Goal: Task Accomplishment & Management: Manage account settings

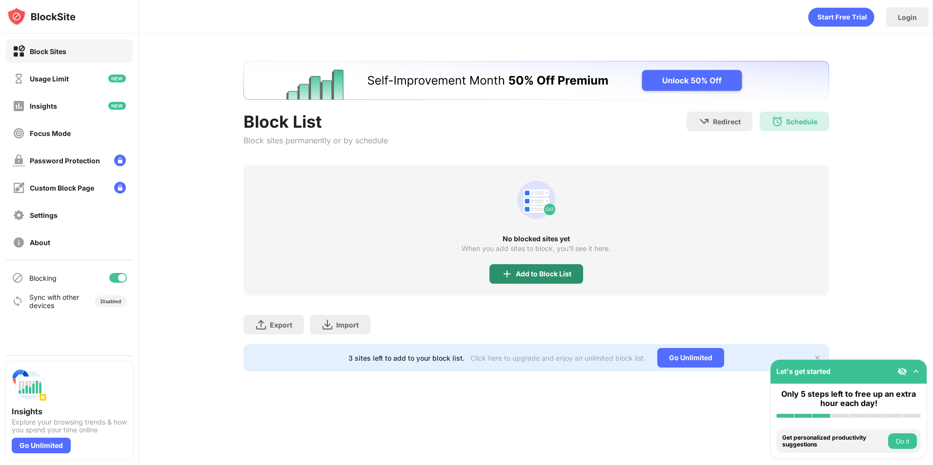
click at [520, 269] on div "Add to Block List" at bounding box center [536, 274] width 94 height 20
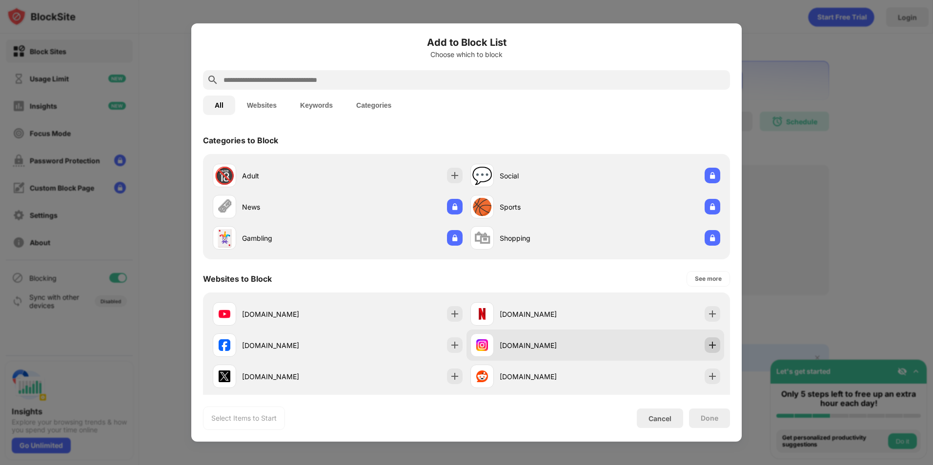
click at [707, 346] on img at bounding box center [712, 345] width 10 height 10
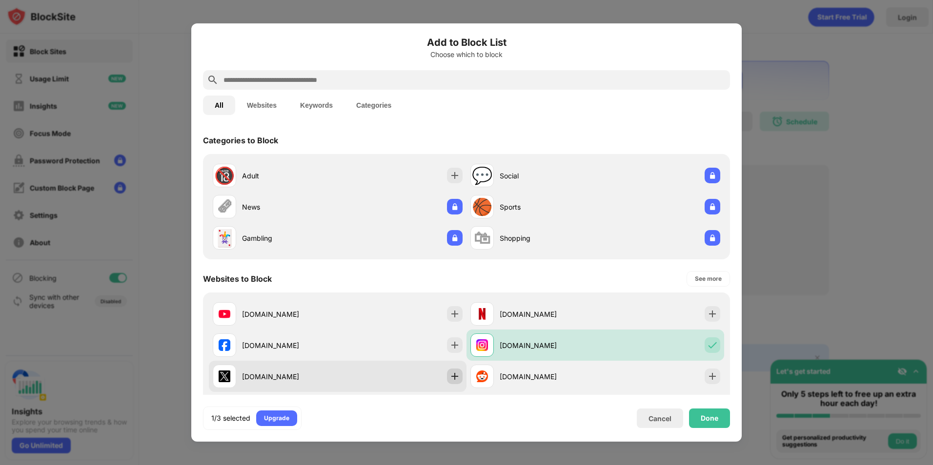
click at [454, 374] on img at bounding box center [455, 377] width 10 height 10
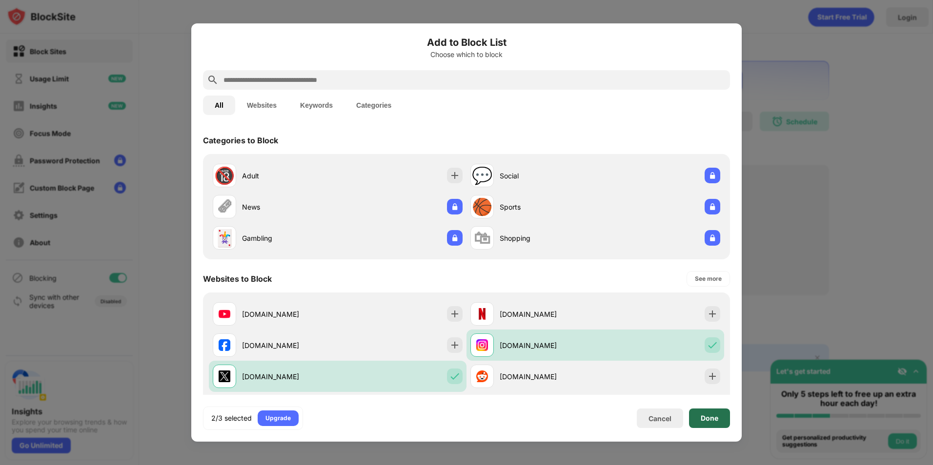
click at [701, 421] on div "Done" at bounding box center [709, 419] width 18 height 8
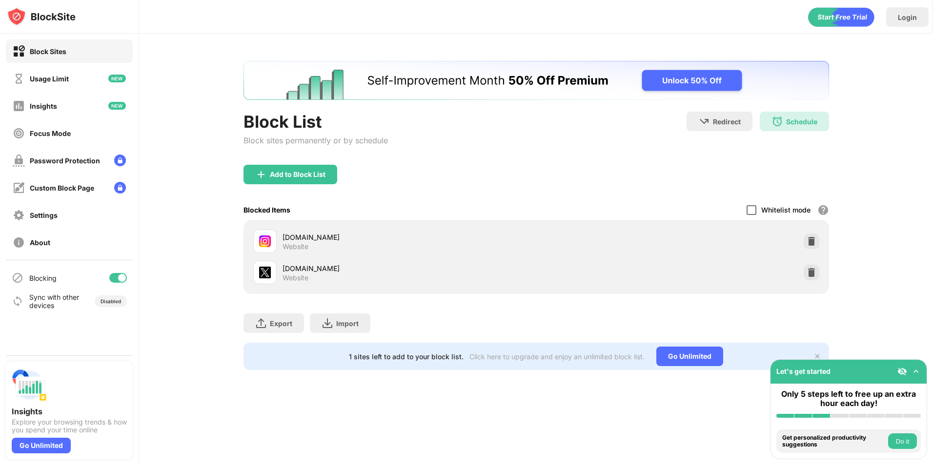
click at [753, 209] on div at bounding box center [751, 210] width 10 height 10
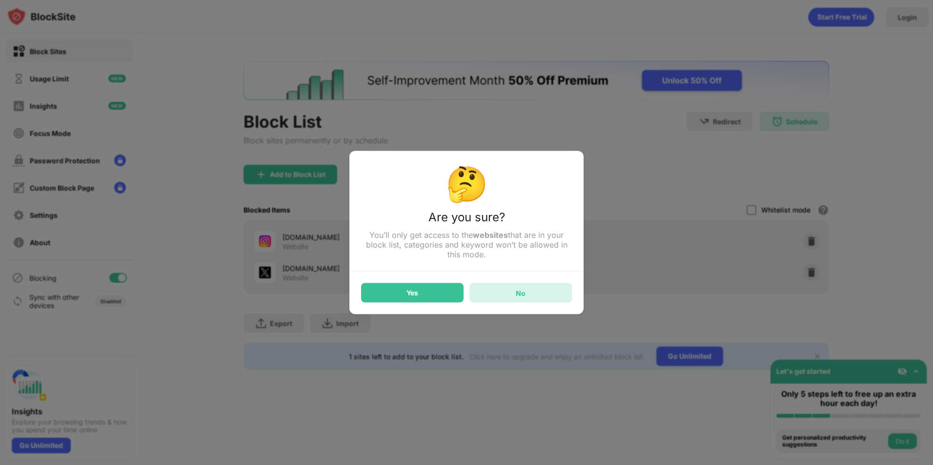
click at [529, 296] on div "No" at bounding box center [520, 293] width 102 height 20
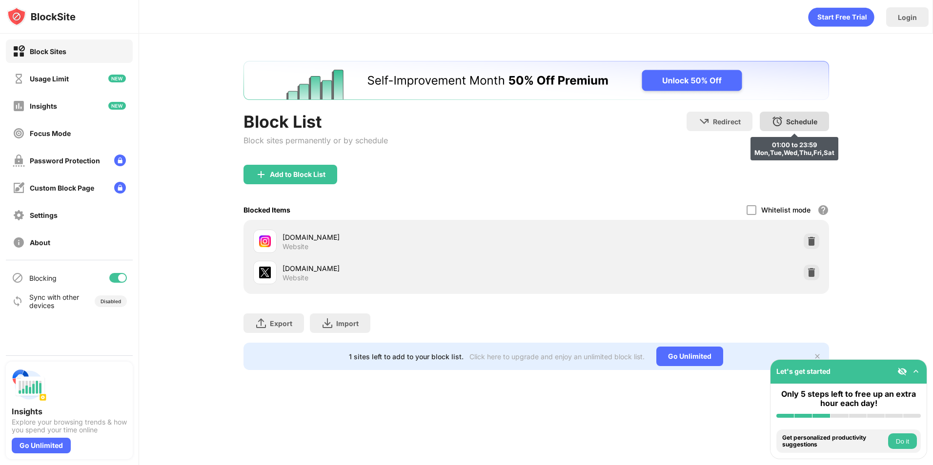
click at [816, 127] on div "Schedule 01:00 to 23:59 Mon,Tue,Wed,Thu,Fri,Sat" at bounding box center [793, 122] width 69 height 20
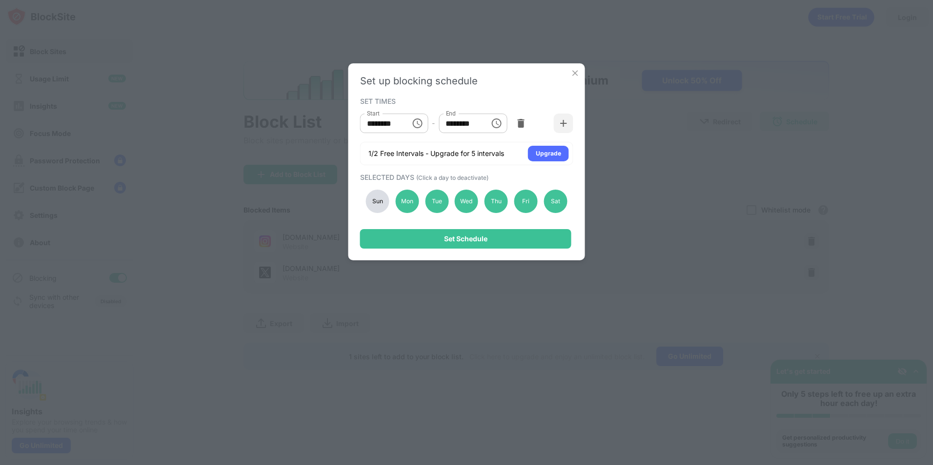
click at [768, 190] on div "Set up blocking schedule SET TIMES Start ******** Start - End ******** End 1/2 …" at bounding box center [466, 232] width 933 height 465
click at [572, 71] on img at bounding box center [575, 73] width 10 height 10
